Goal: Task Accomplishment & Management: Complete application form

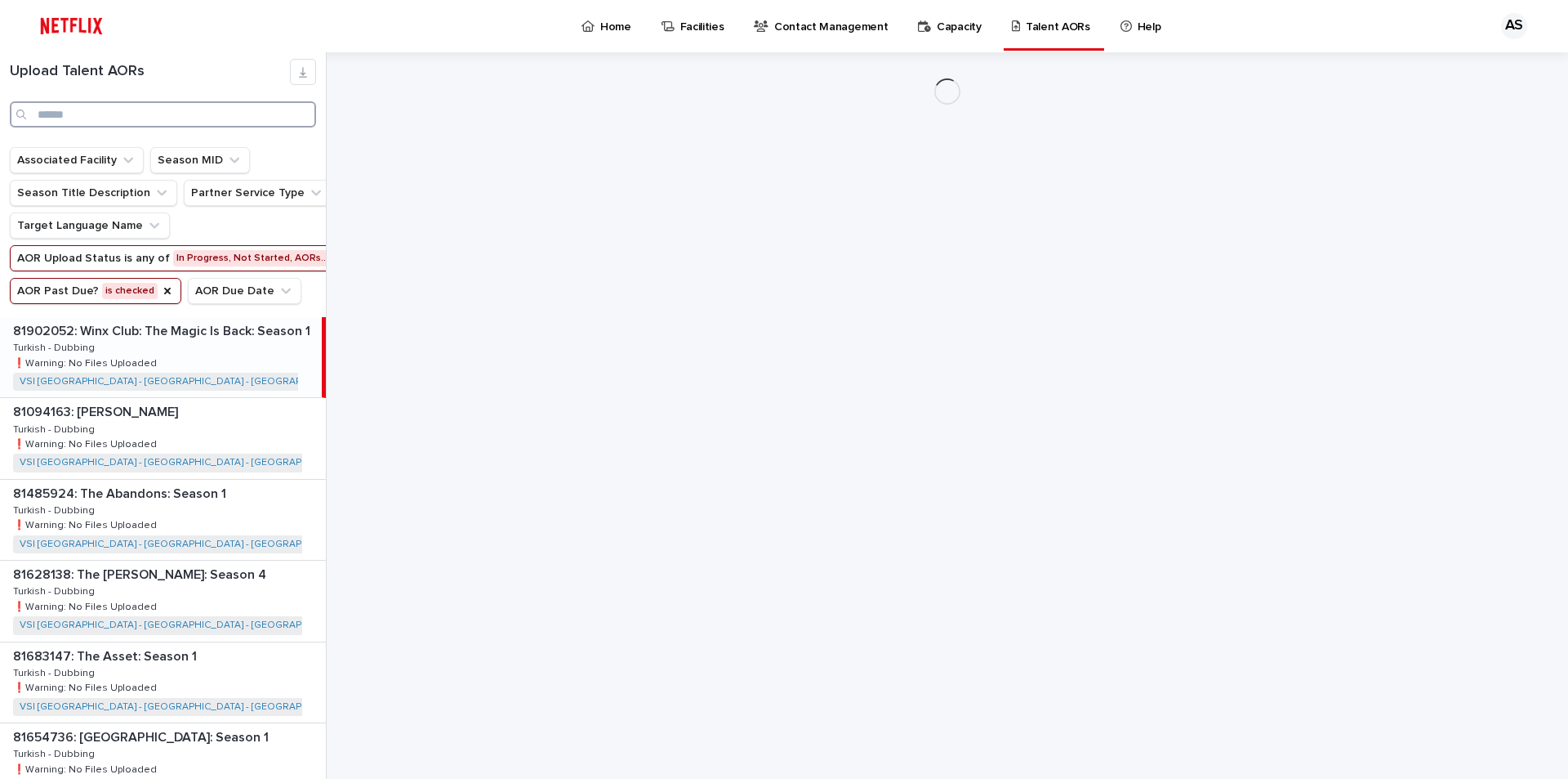
click at [79, 116] on input "Search" at bounding box center [163, 114] width 307 height 27
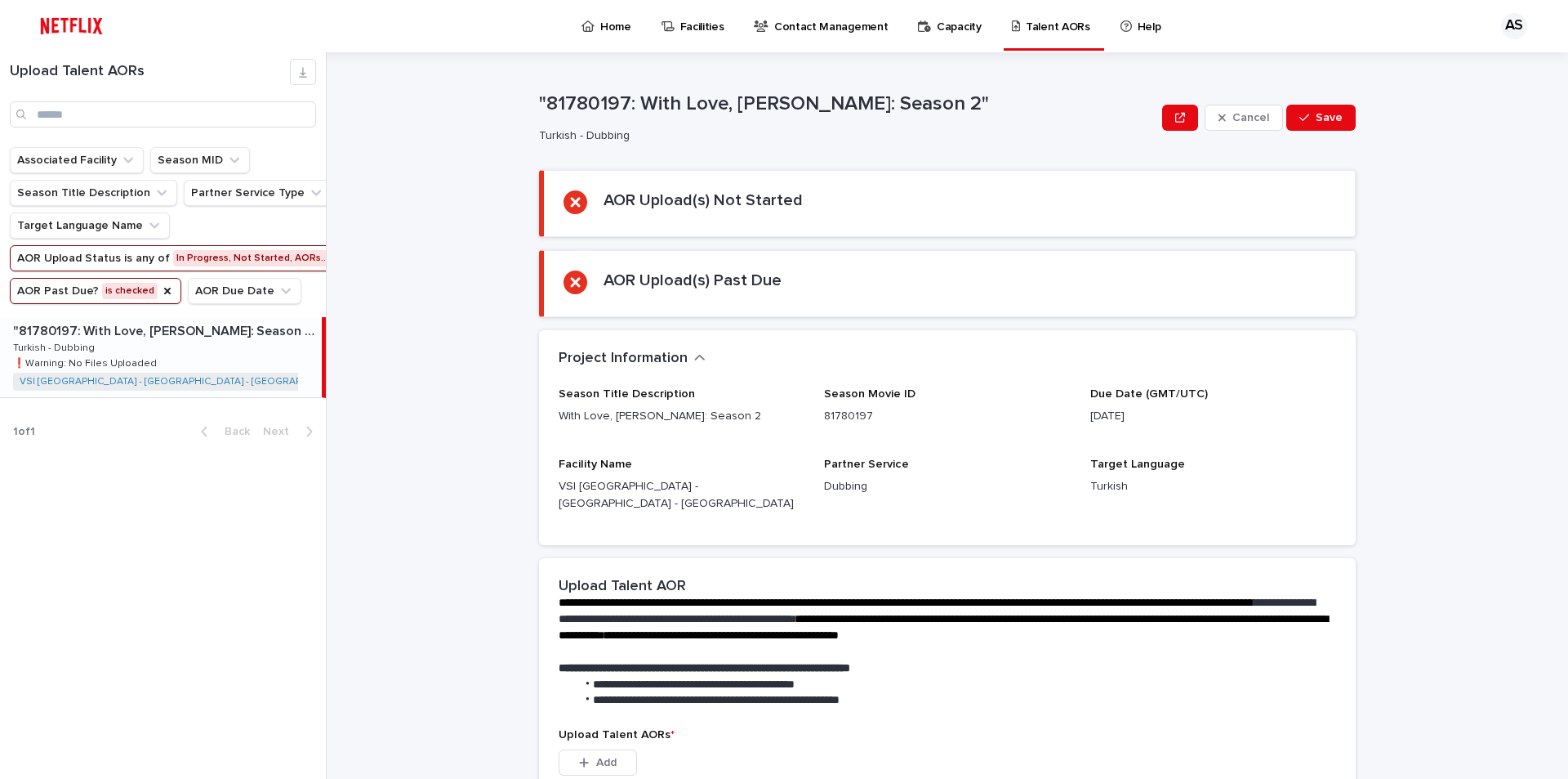
click at [255, 360] on div ""81780197: With Love, [PERSON_NAME]: Season 2" "81780197: With Love, [PERSON_NA…" at bounding box center [160, 357] width 322 height 80
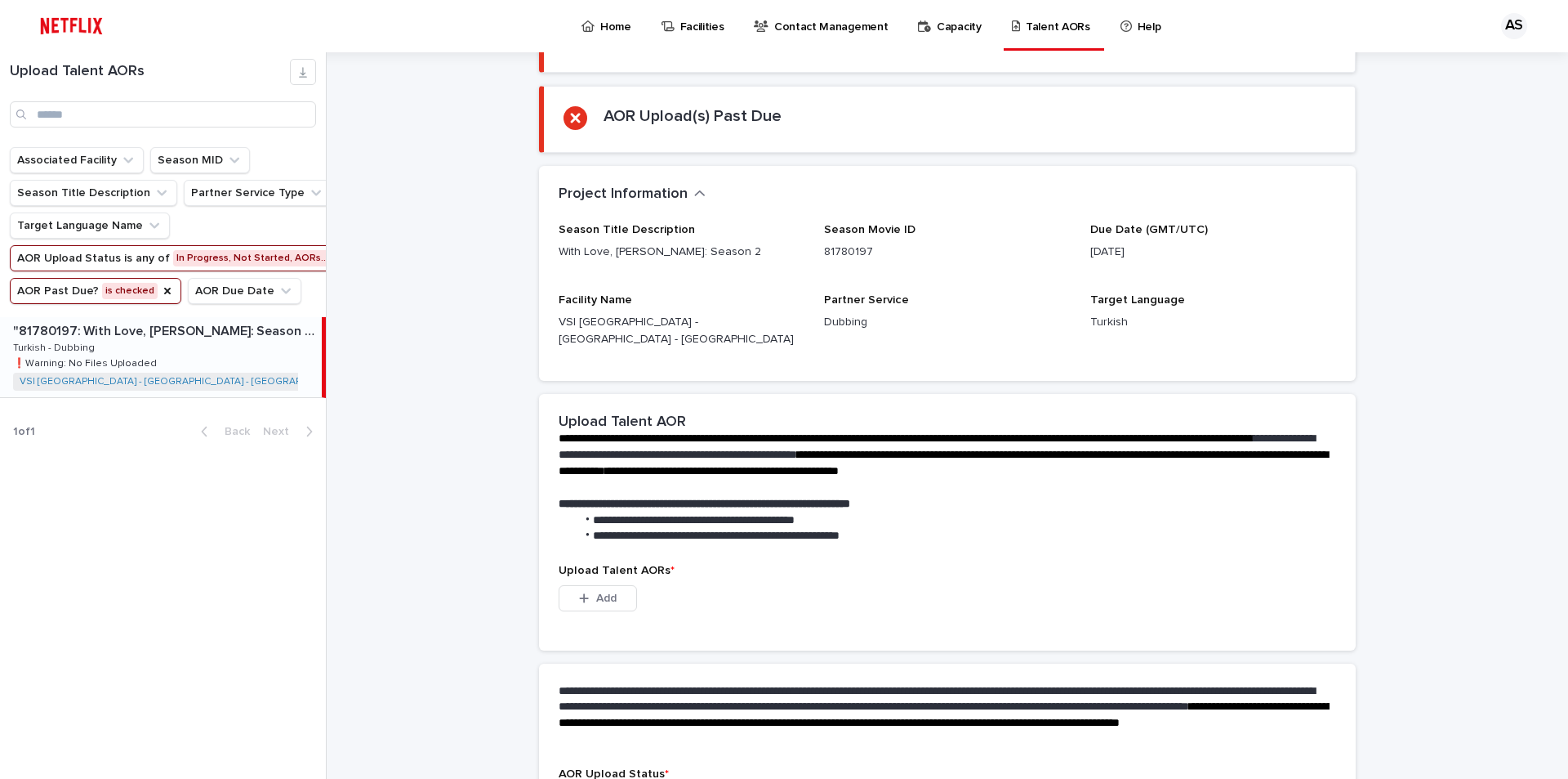
scroll to position [281, 0]
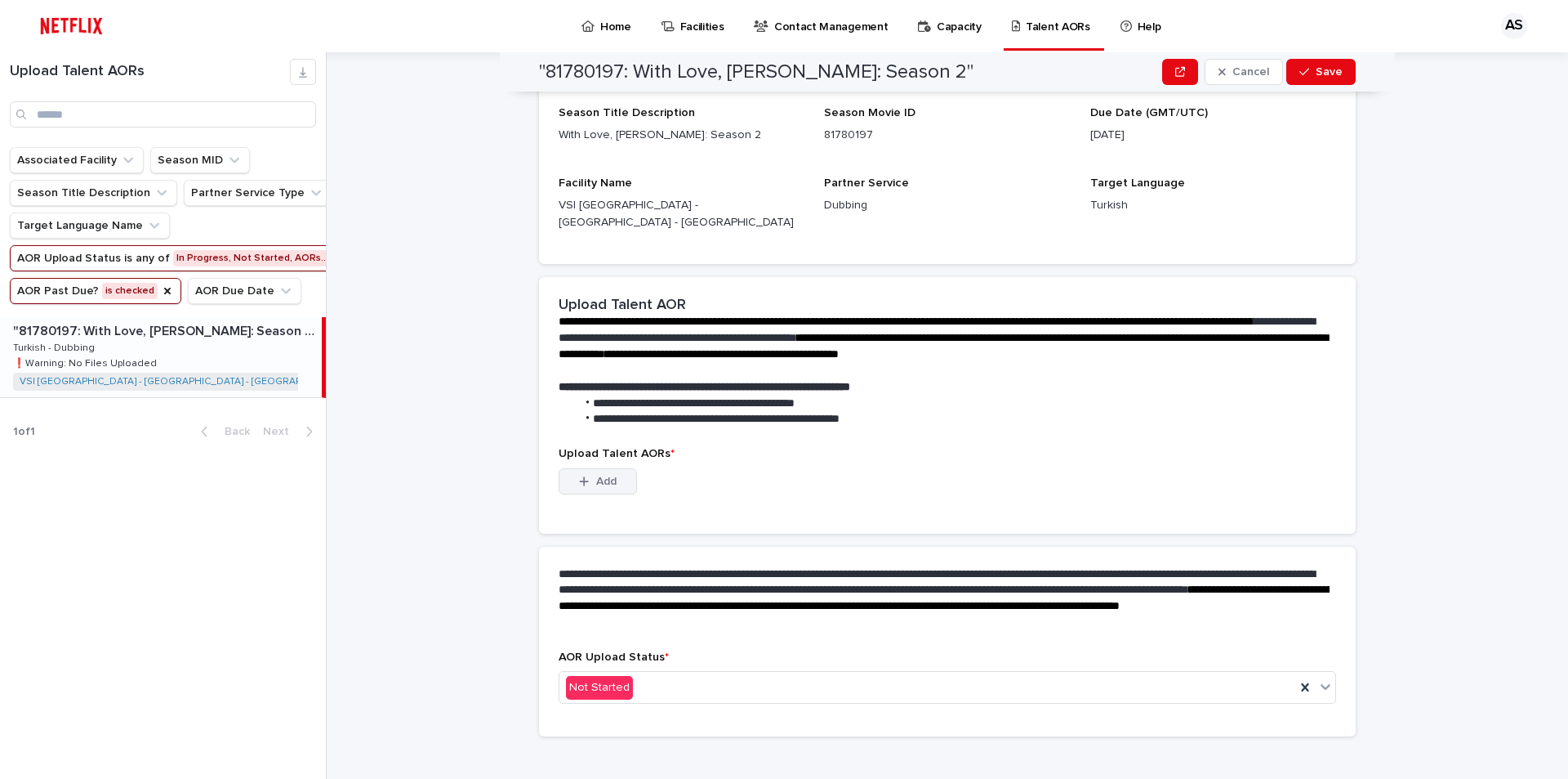
click at [600, 468] on button "Add" at bounding box center [598, 481] width 79 height 27
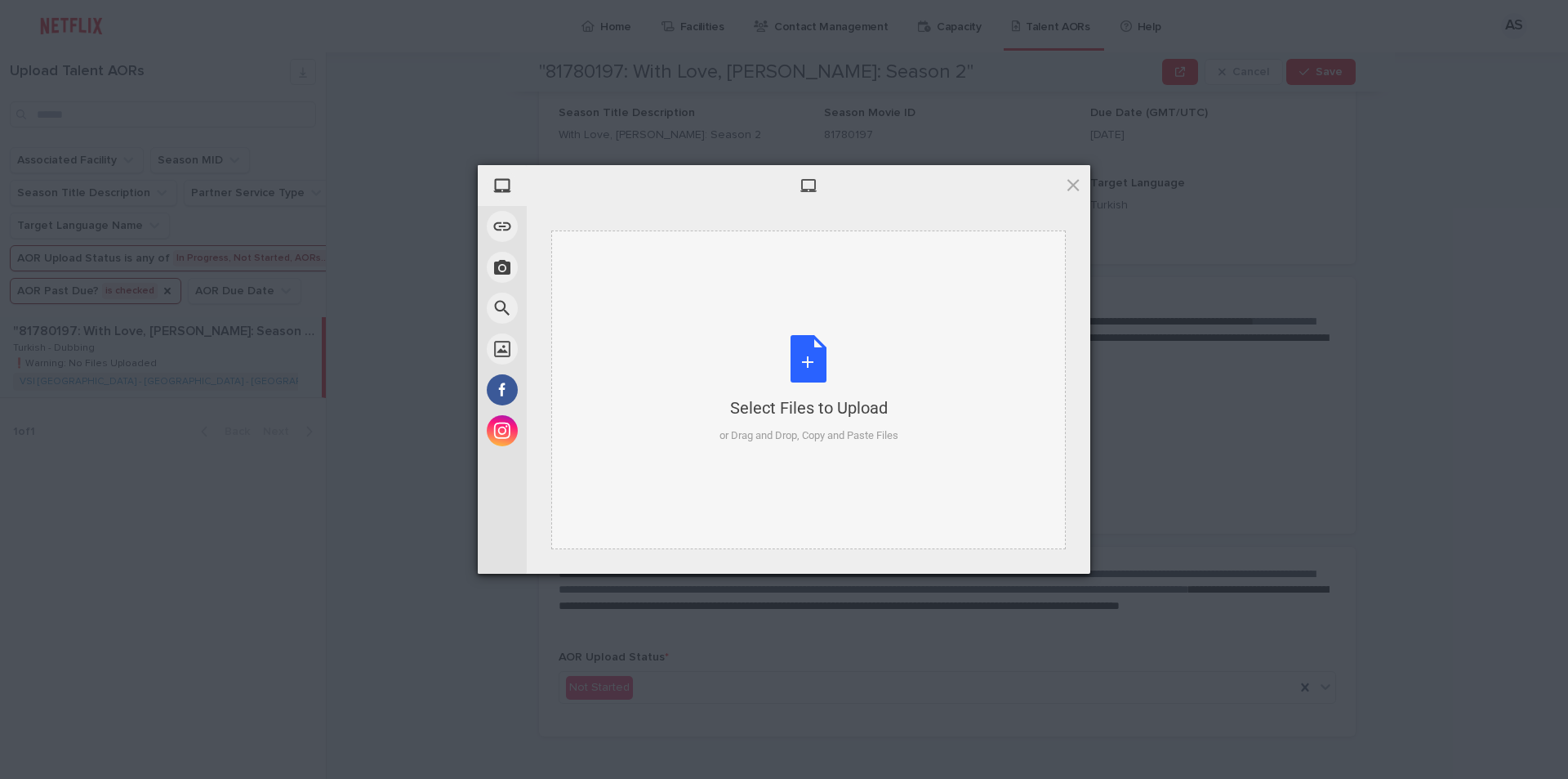
click at [800, 361] on div "Select Files to Upload or Drag and Drop, Copy and Paste Files" at bounding box center [809, 389] width 179 height 109
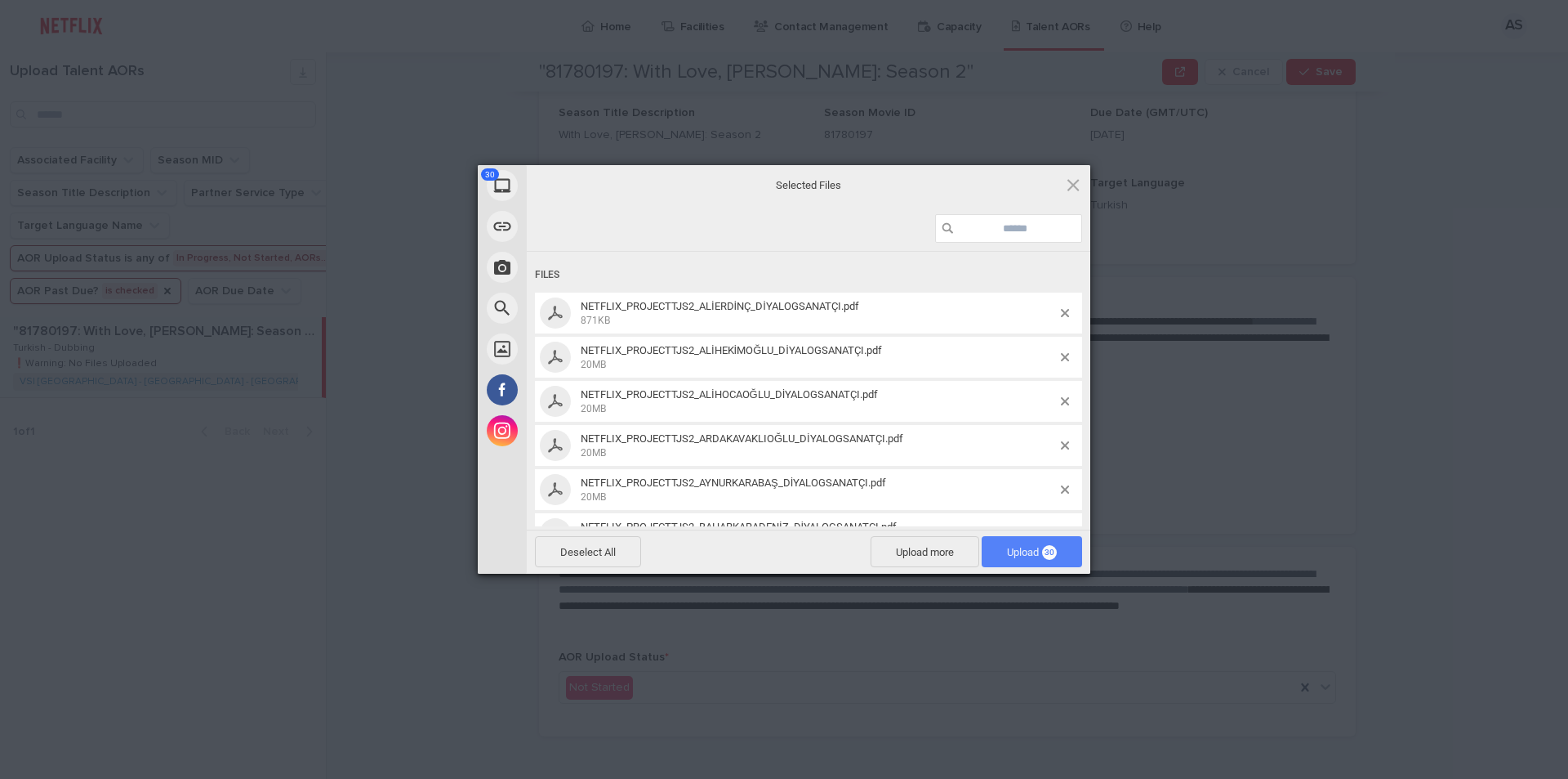
click at [1029, 542] on span "Upload 30" at bounding box center [1031, 551] width 100 height 31
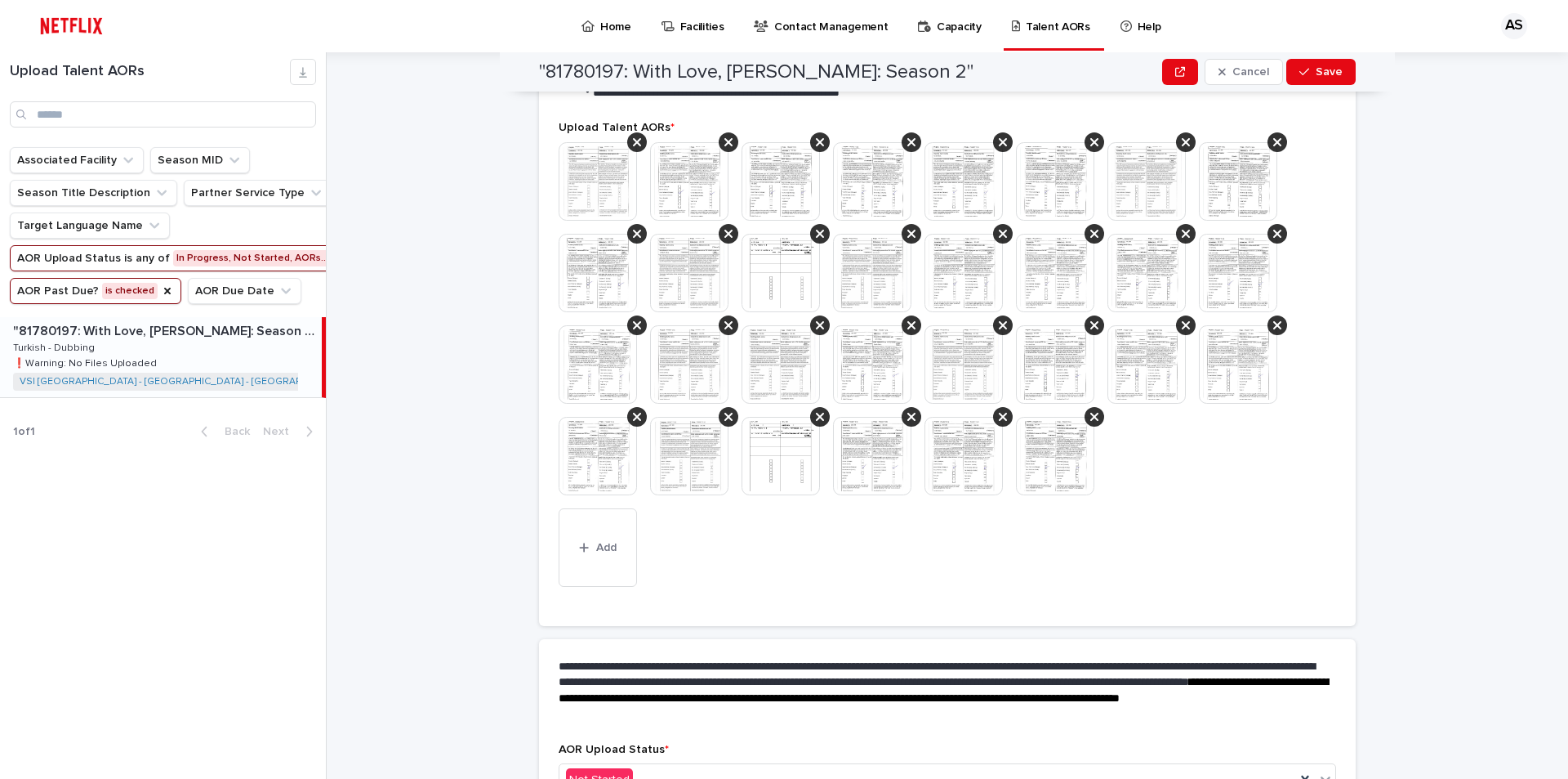
scroll to position [619, 0]
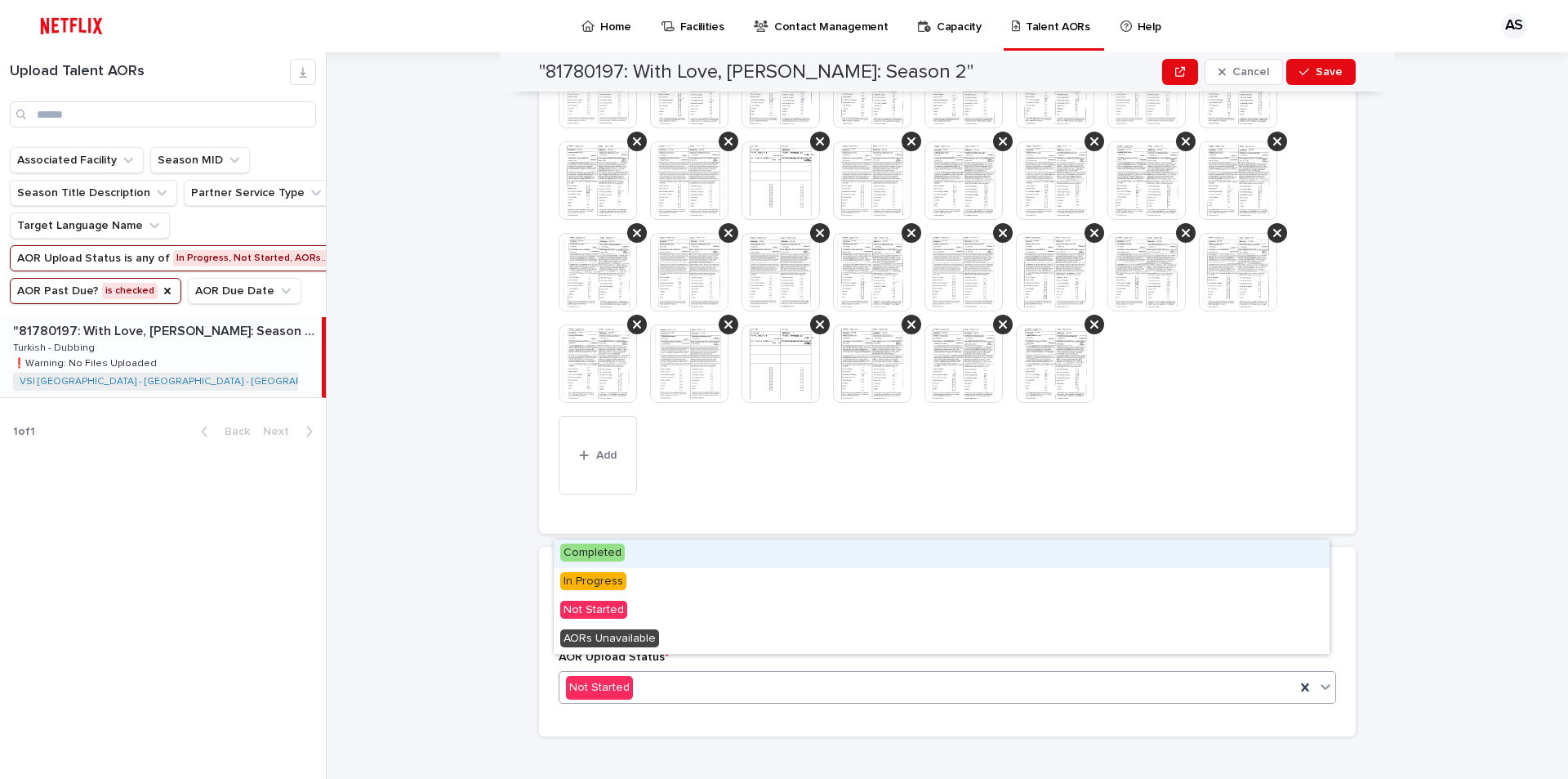
click at [603, 549] on span "Completed" at bounding box center [592, 552] width 65 height 18
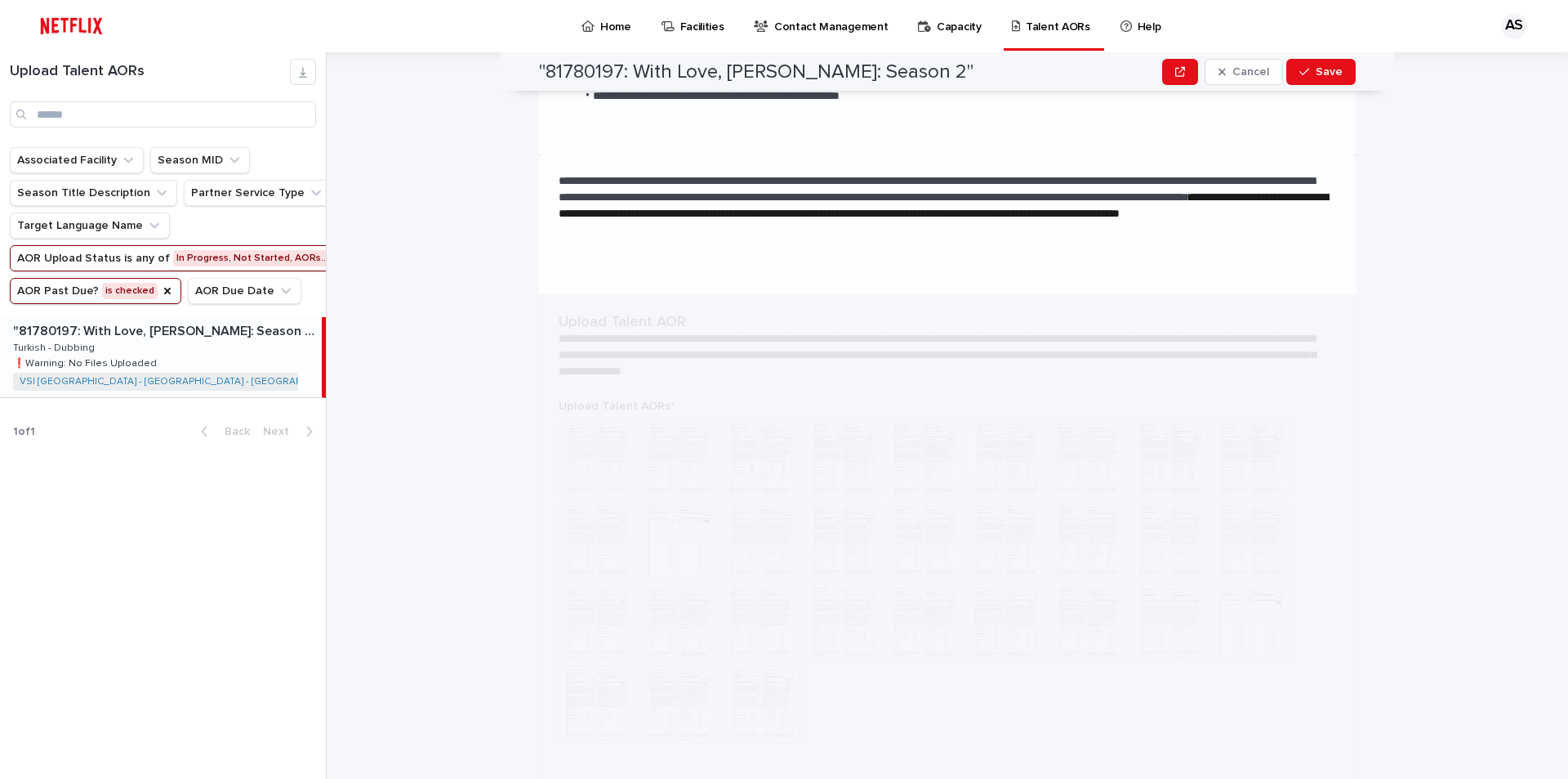
scroll to position [0, 0]
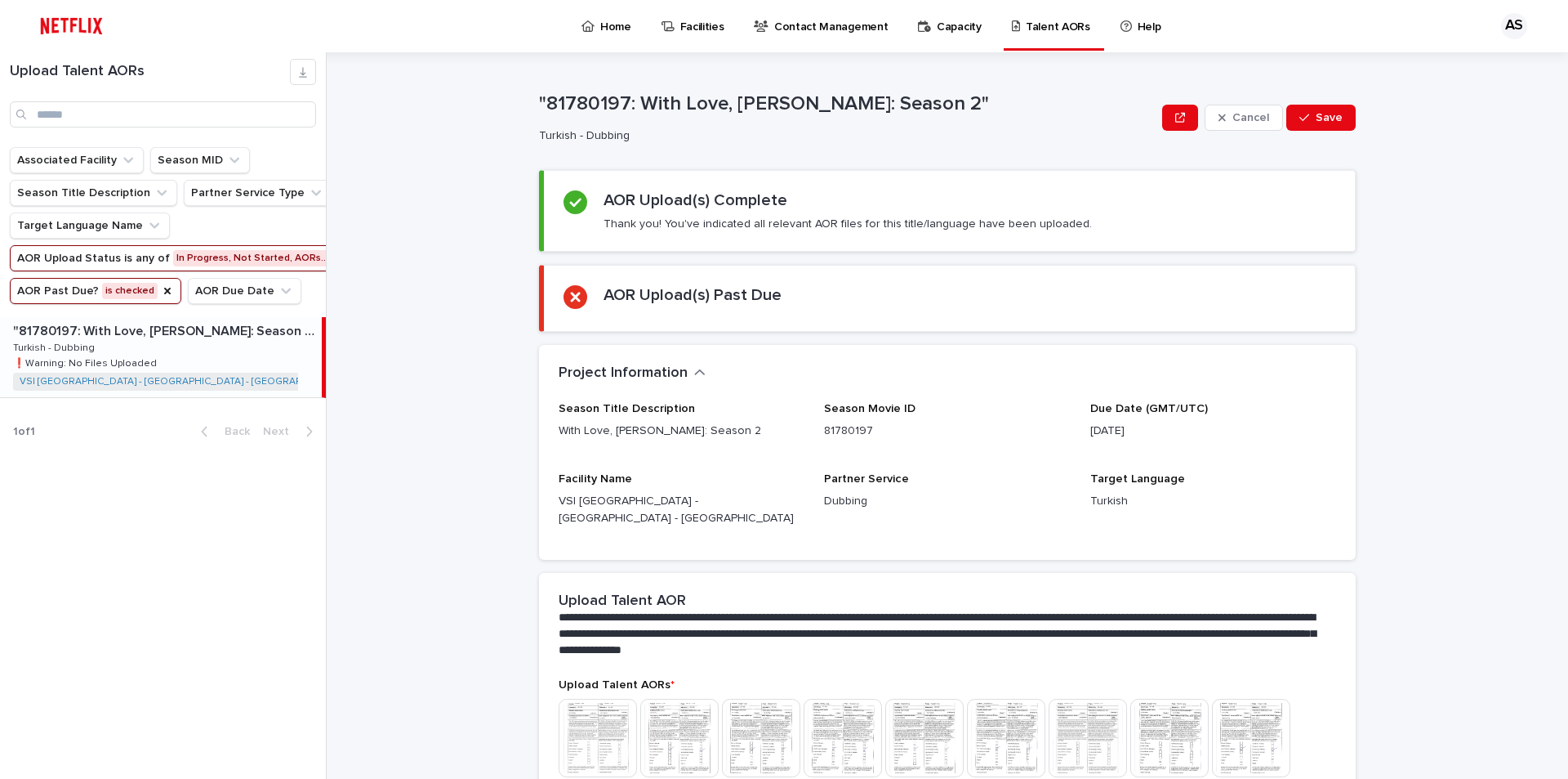
drag, startPoint x: 1324, startPoint y: 119, endPoint x: 1419, endPoint y: 186, distance: 116.2
click at [1324, 119] on span "Save" at bounding box center [1329, 117] width 27 height 12
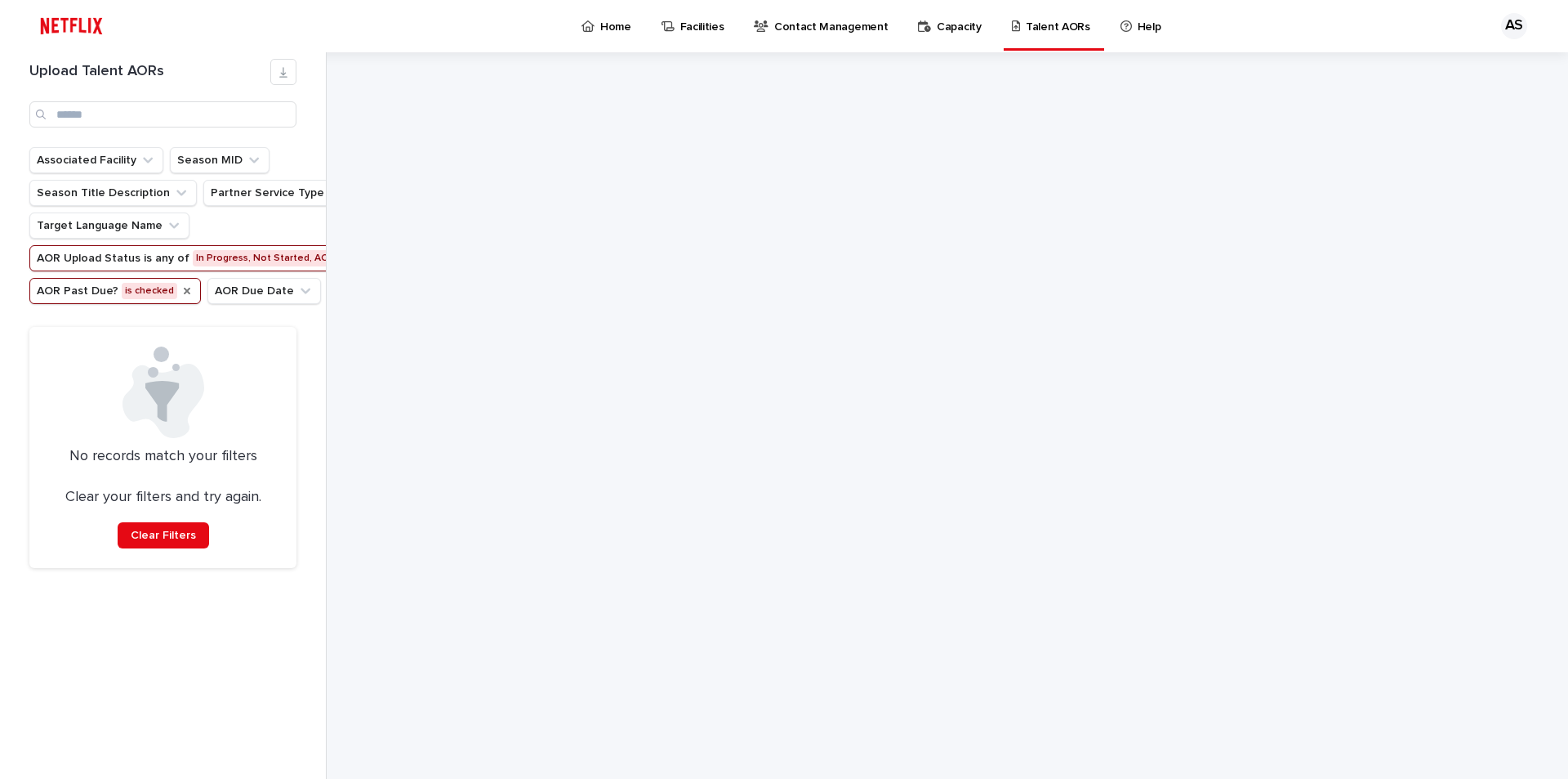
click at [181, 288] on icon "AOR Past Due?" at bounding box center [187, 291] width 13 height 13
click at [308, 284] on ul "Associated Facility Season MID Season Title Description Partner Service Type Ta…" at bounding box center [202, 225] width 352 height 163
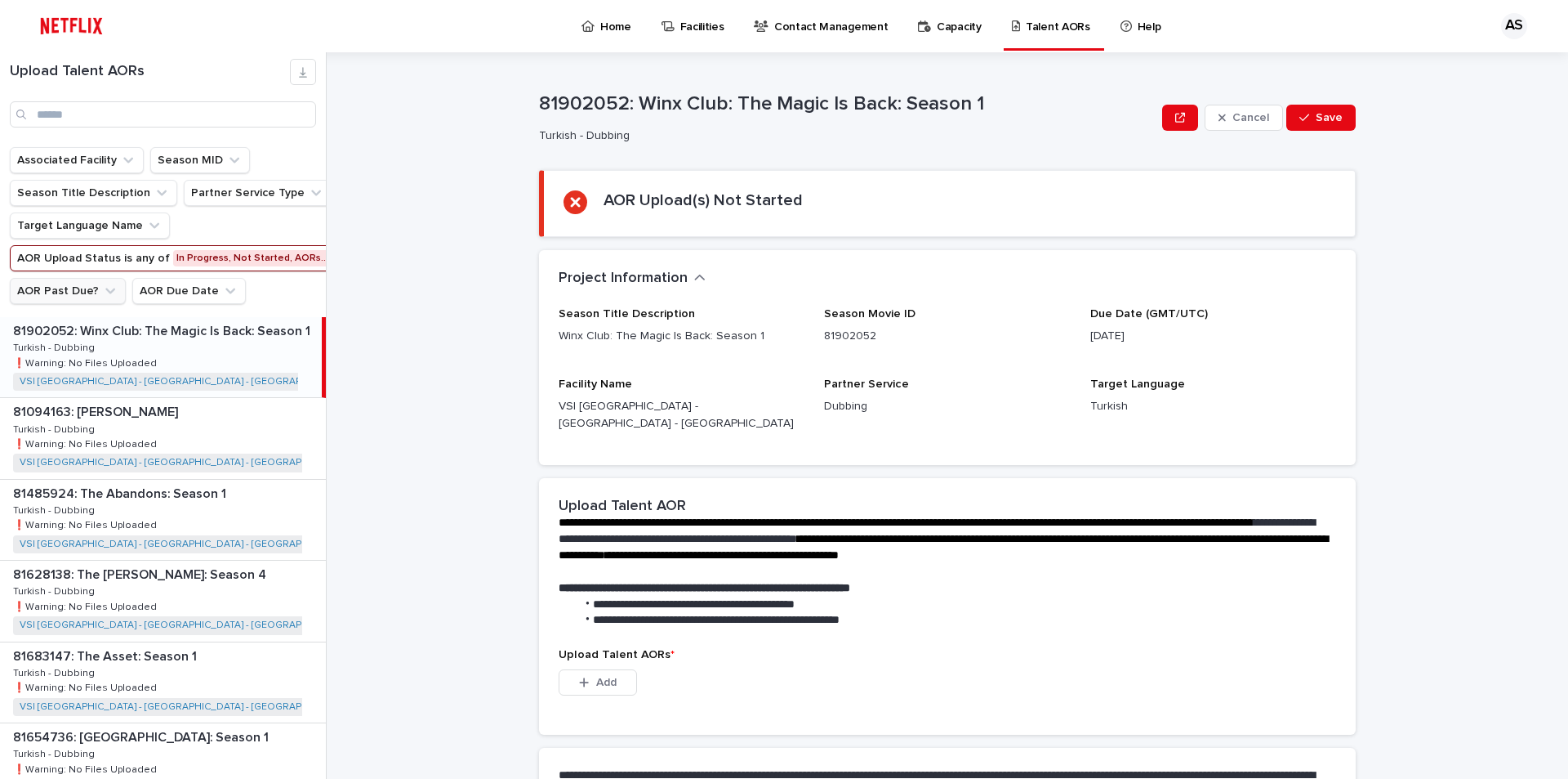
click at [338, 259] on icon "AOR Upload Status" at bounding box center [341, 258] width 6 height 6
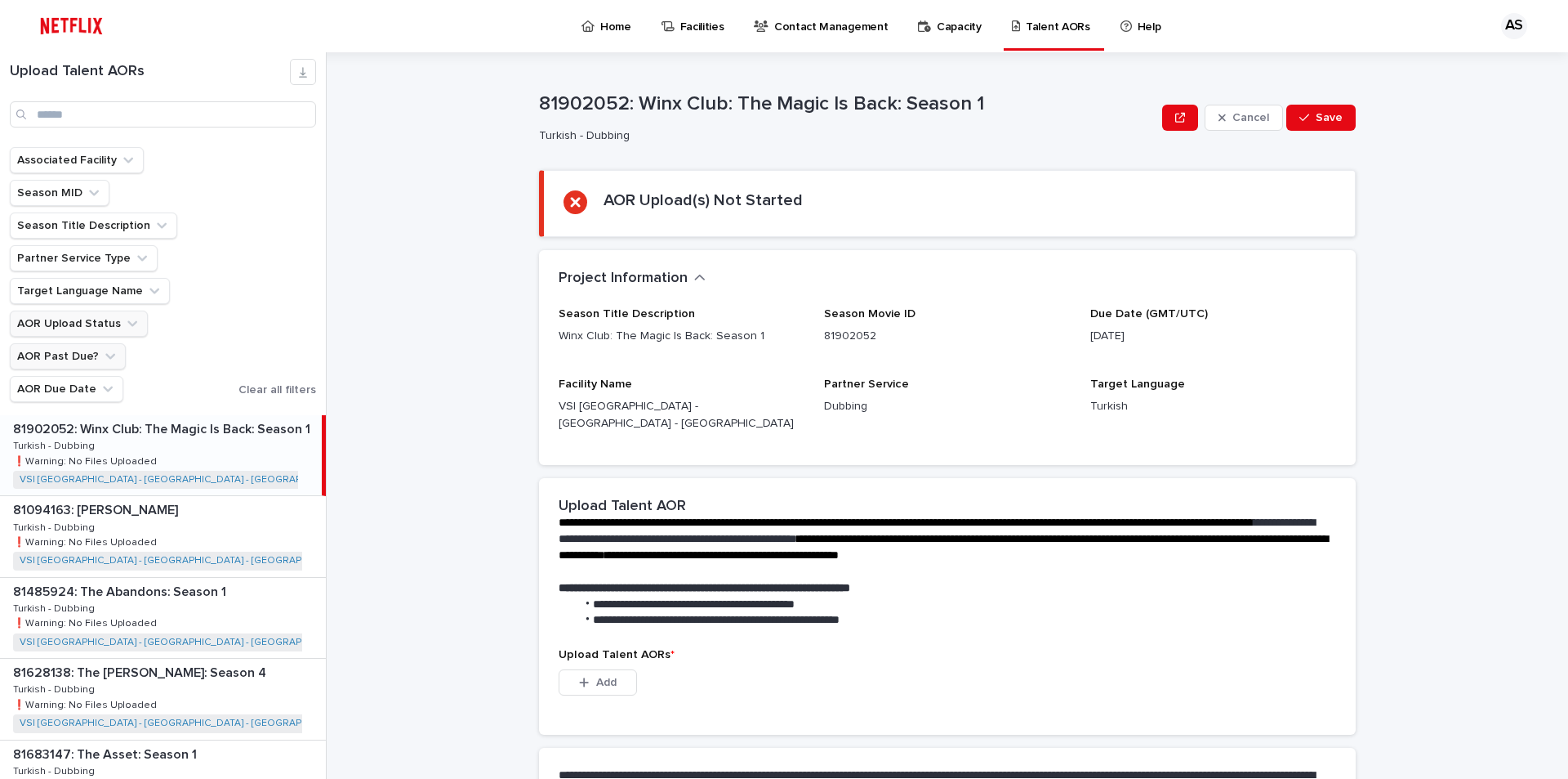
click at [243, 61] on div "Upload Talent AORs" at bounding box center [163, 72] width 307 height 27
